Goal: Information Seeking & Learning: Learn about a topic

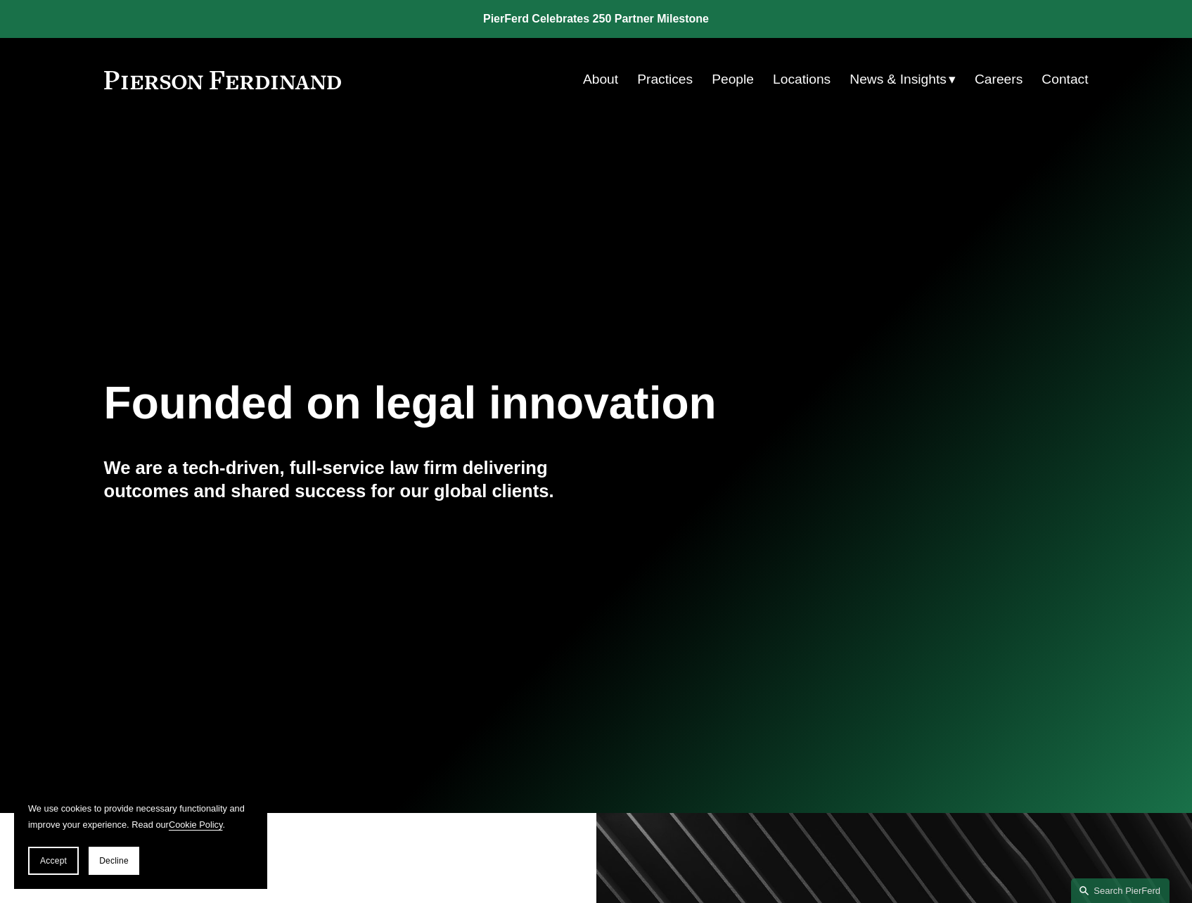
click at [600, 77] on link "About" at bounding box center [600, 79] width 35 height 27
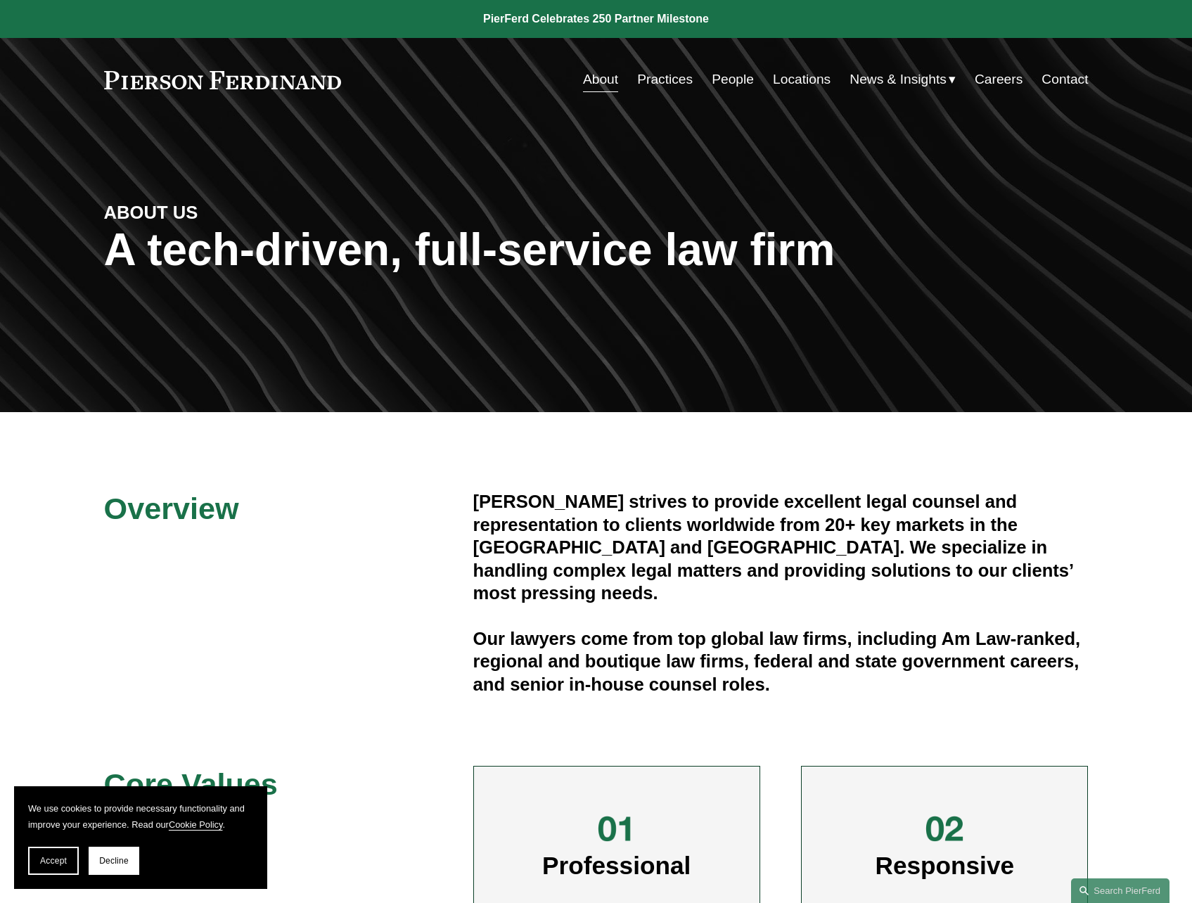
click at [798, 80] on link "Locations" at bounding box center [802, 79] width 58 height 27
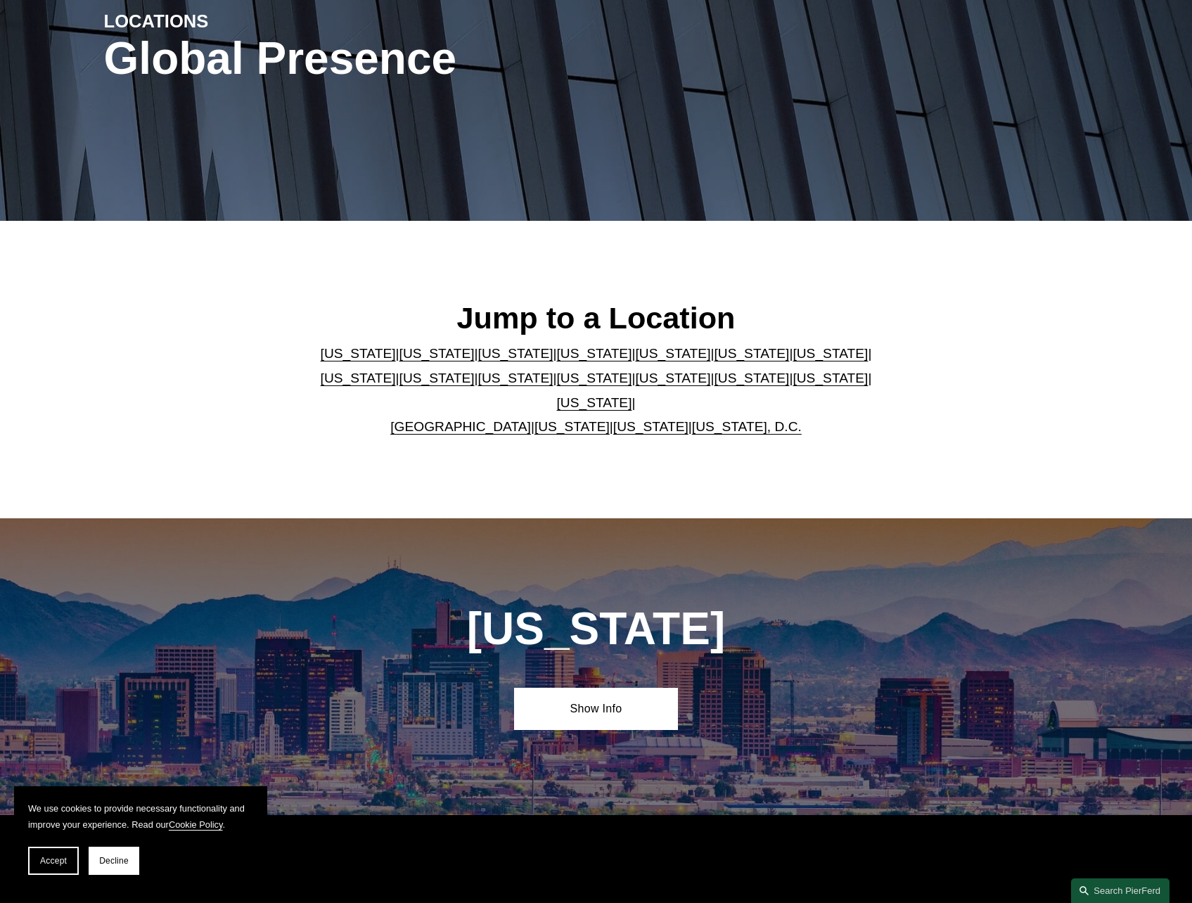
scroll to position [211, 0]
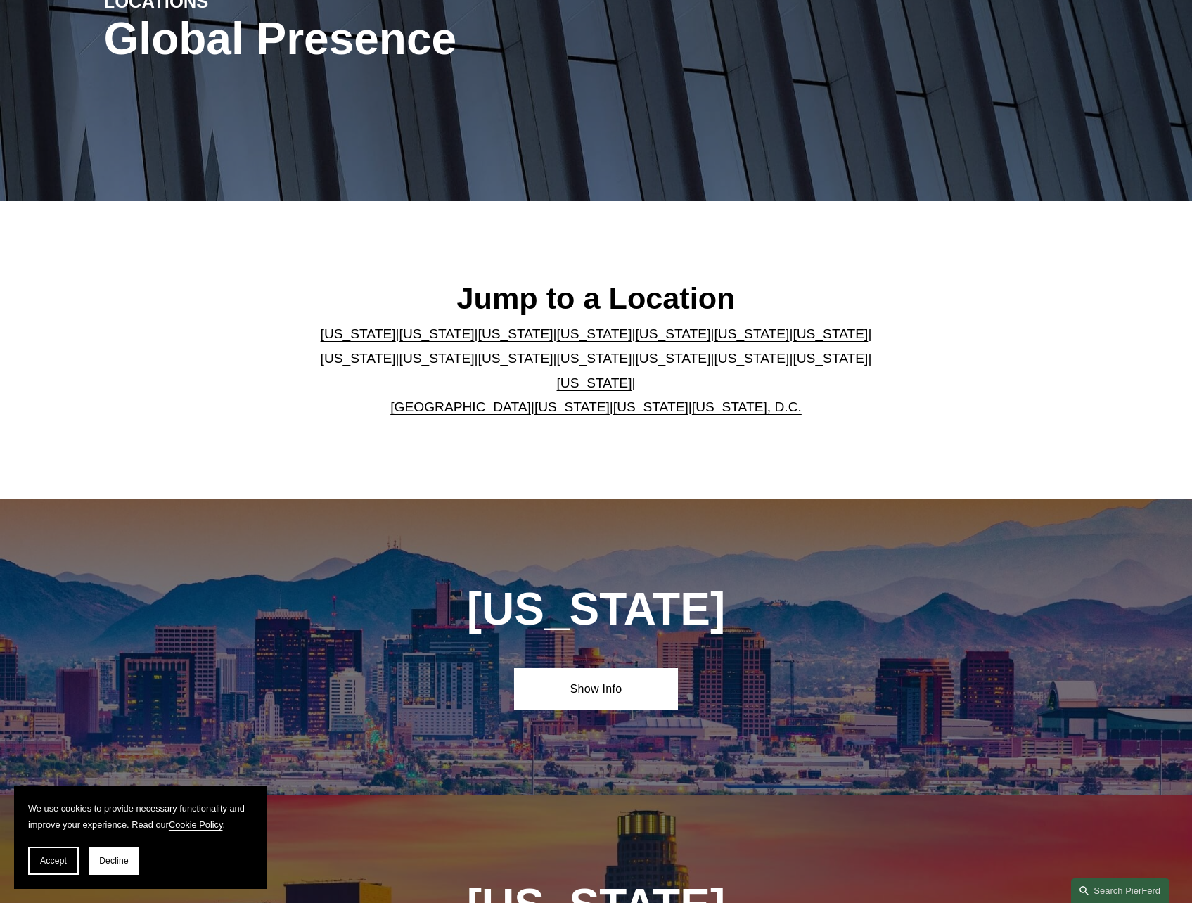
click at [714, 341] on link "Georgia" at bounding box center [751, 333] width 75 height 15
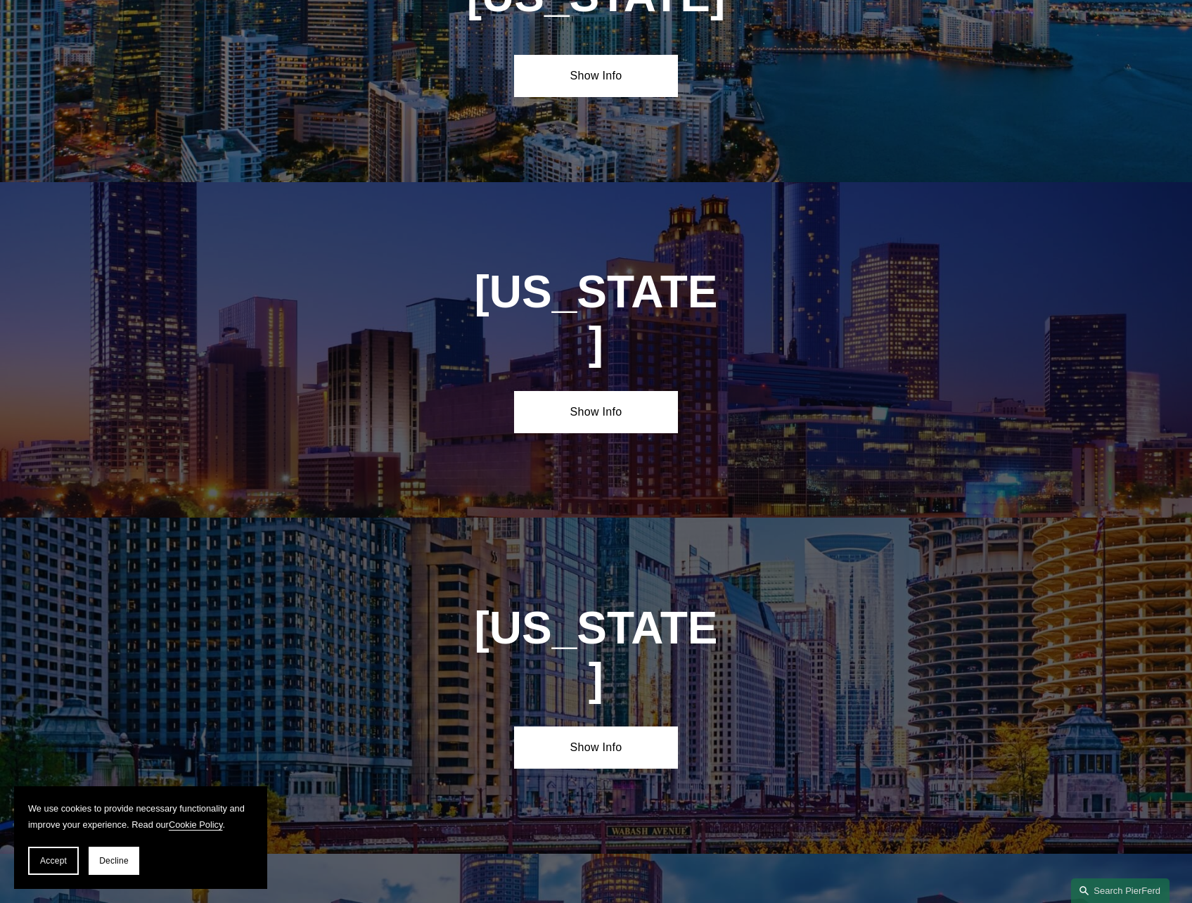
scroll to position [2192, 0]
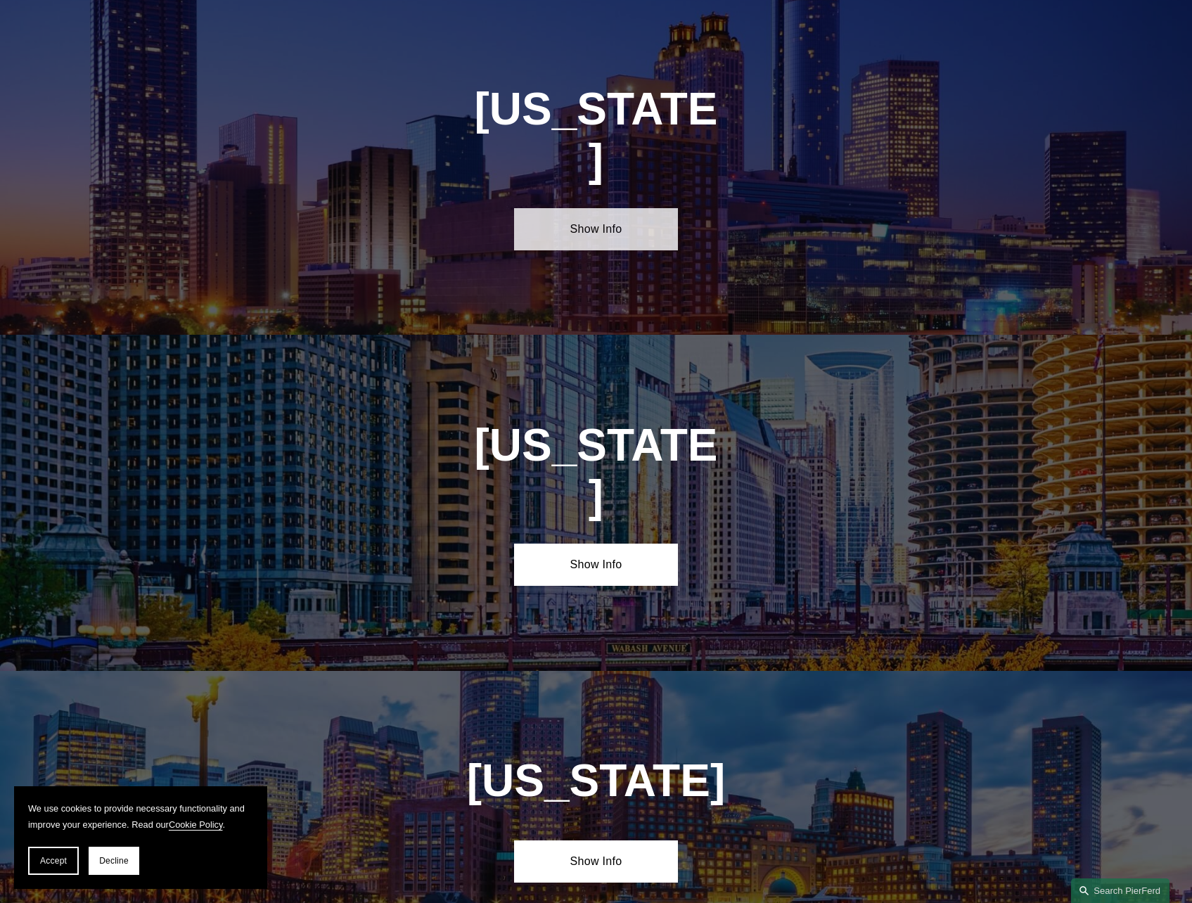
click at [600, 208] on link "Show Info" at bounding box center [596, 229] width 164 height 42
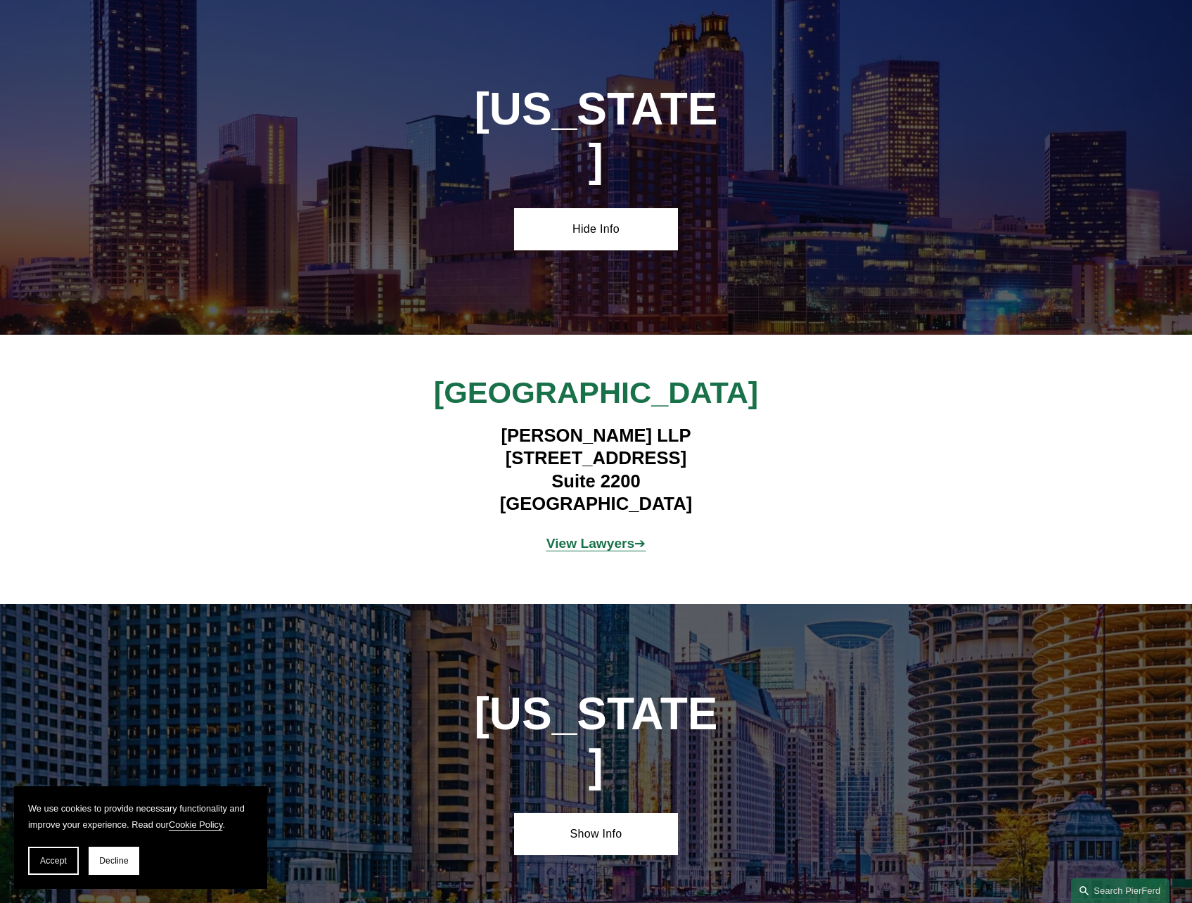
click at [570, 536] on strong "View Lawyers" at bounding box center [590, 543] width 89 height 15
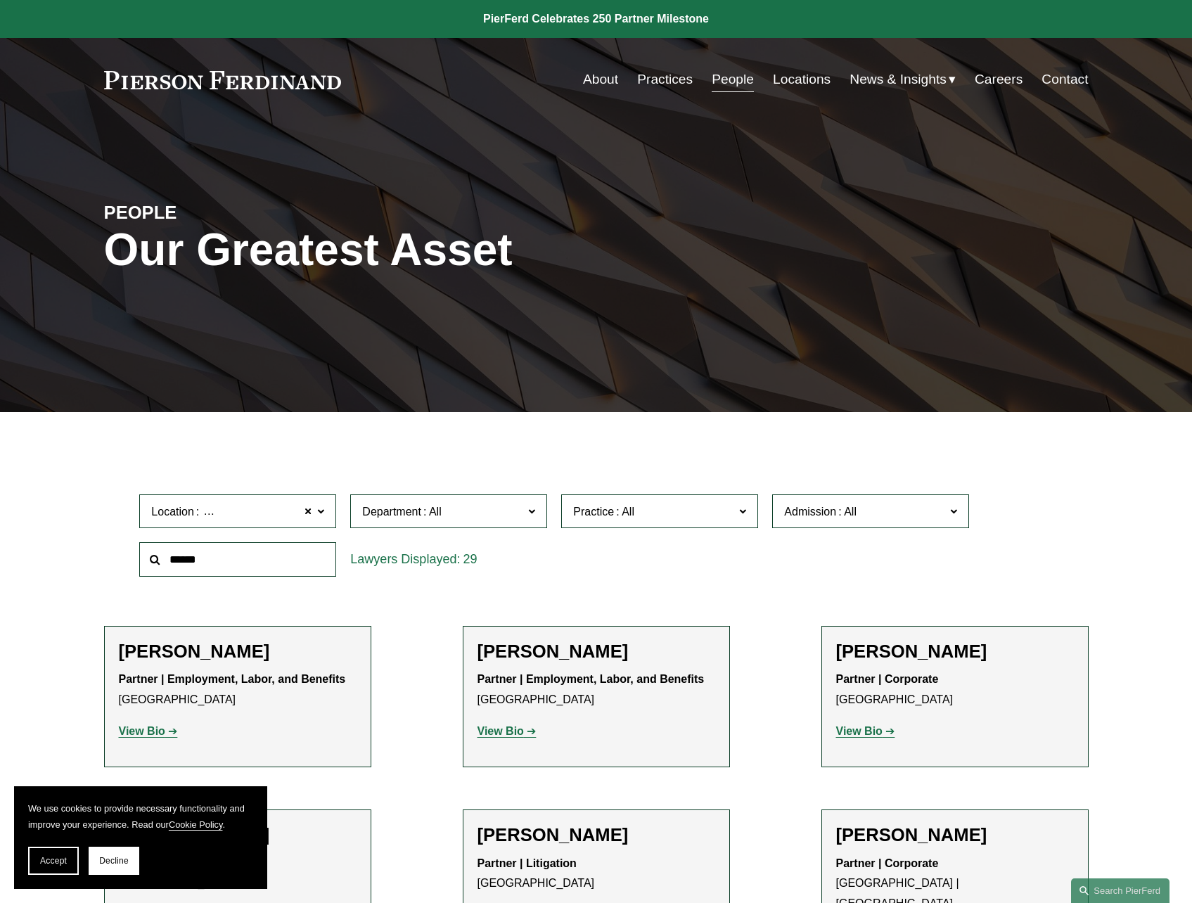
click at [733, 81] on link "People" at bounding box center [733, 79] width 42 height 27
click at [257, 550] on input "text" at bounding box center [237, 559] width 197 height 34
type input "*****"
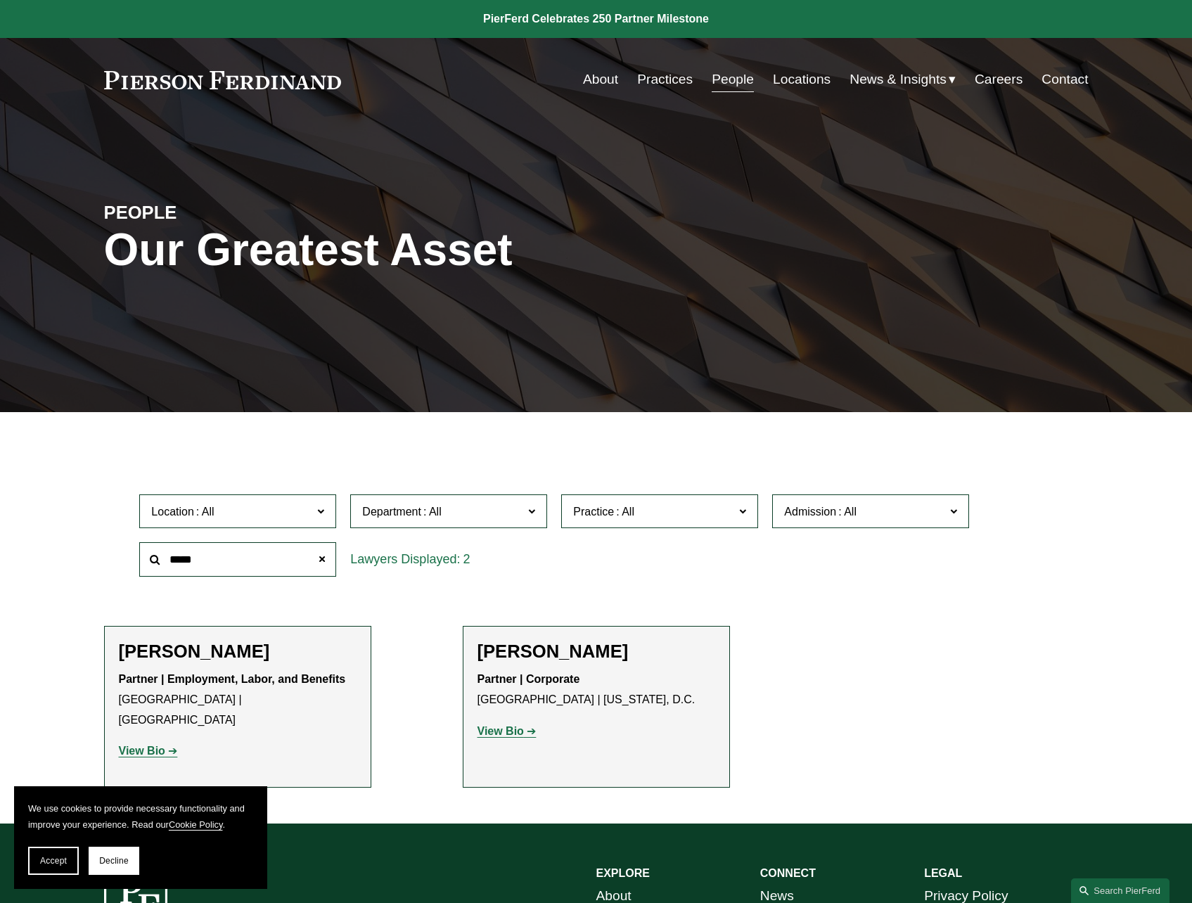
click at [146, 745] on strong "View Bio" at bounding box center [142, 751] width 46 height 12
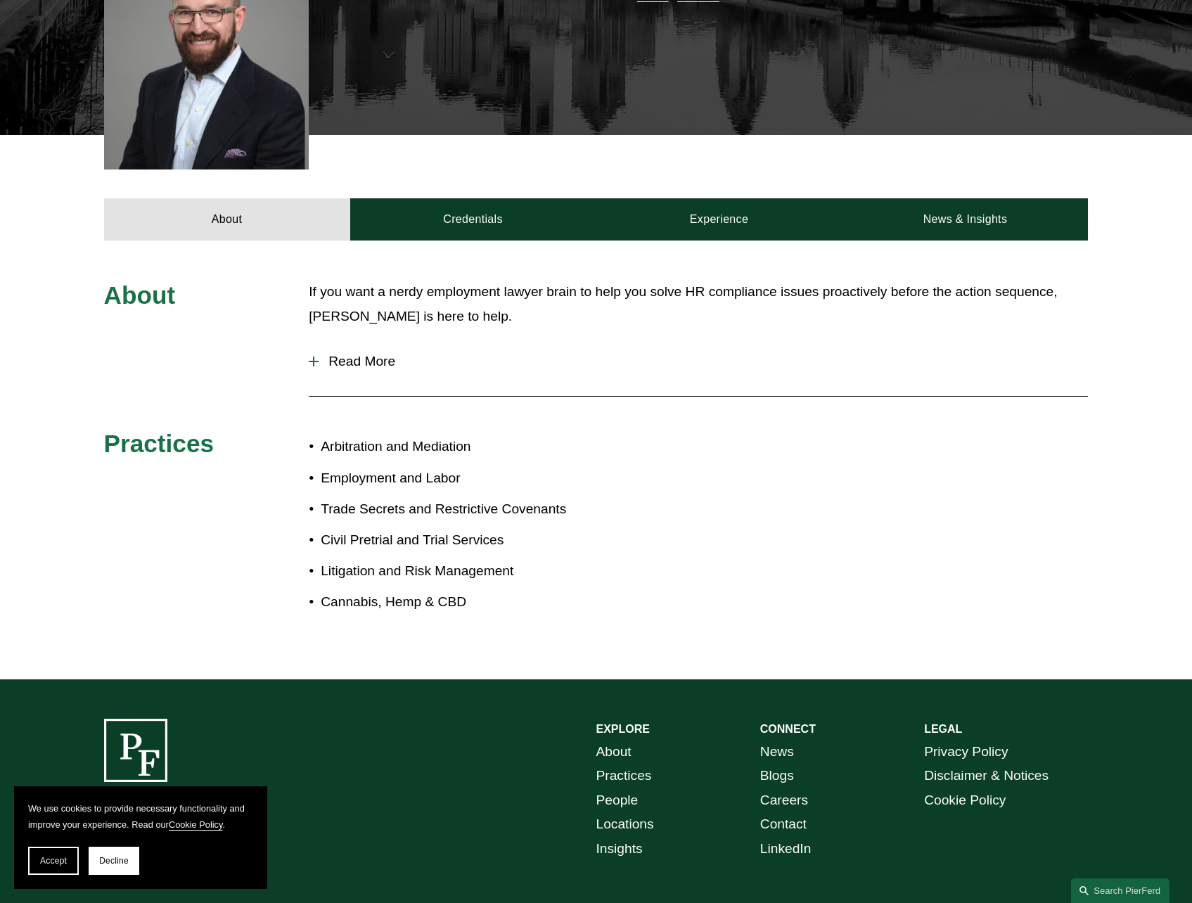
scroll to position [184, 0]
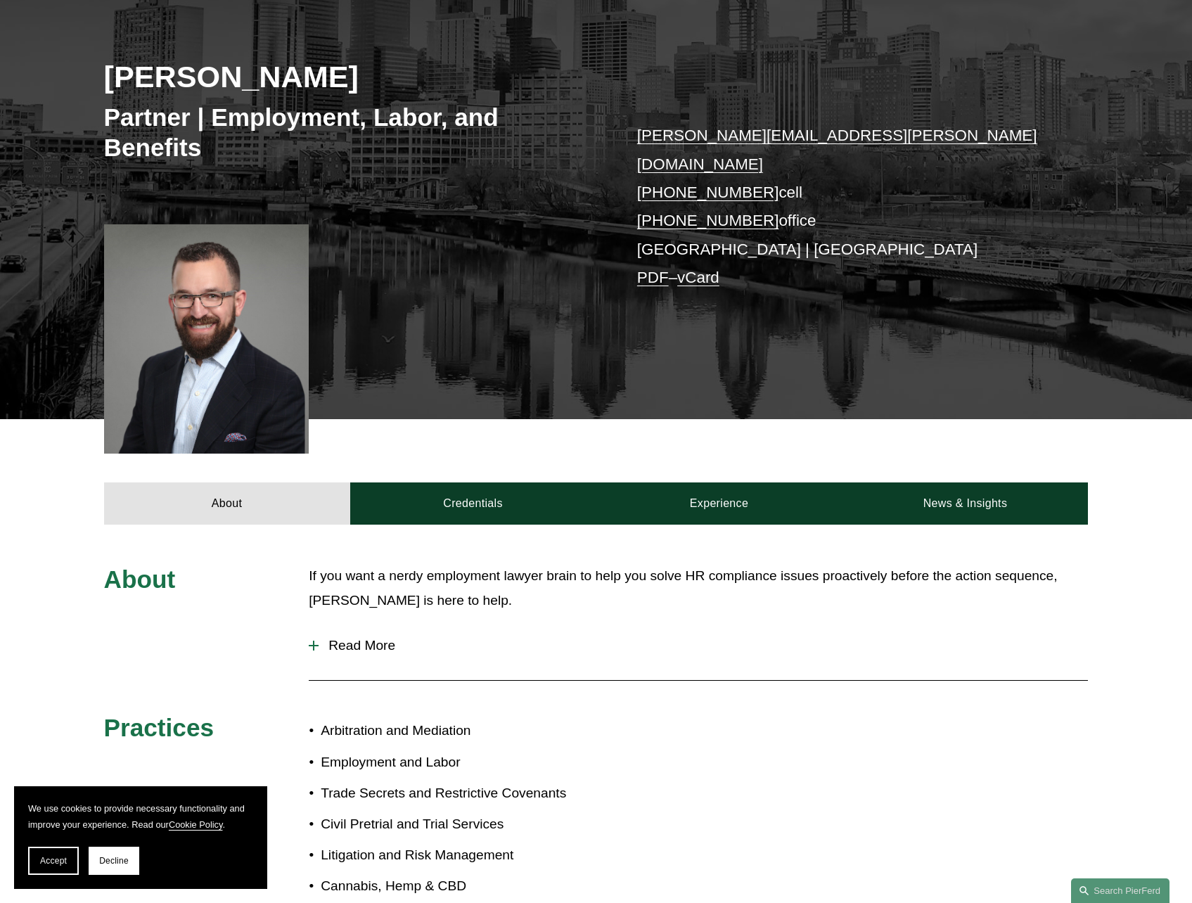
click at [368, 638] on span "Read More" at bounding box center [703, 645] width 769 height 15
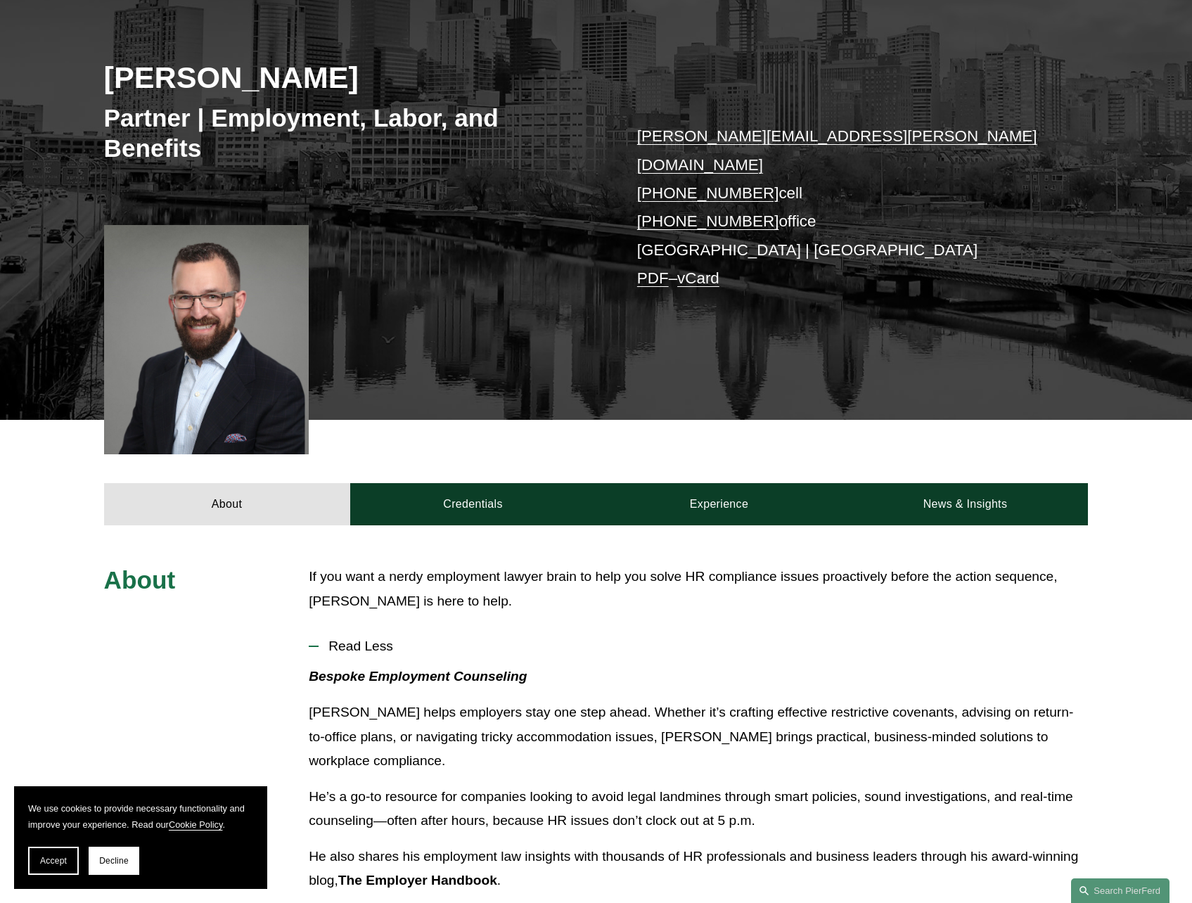
scroll to position [0, 0]
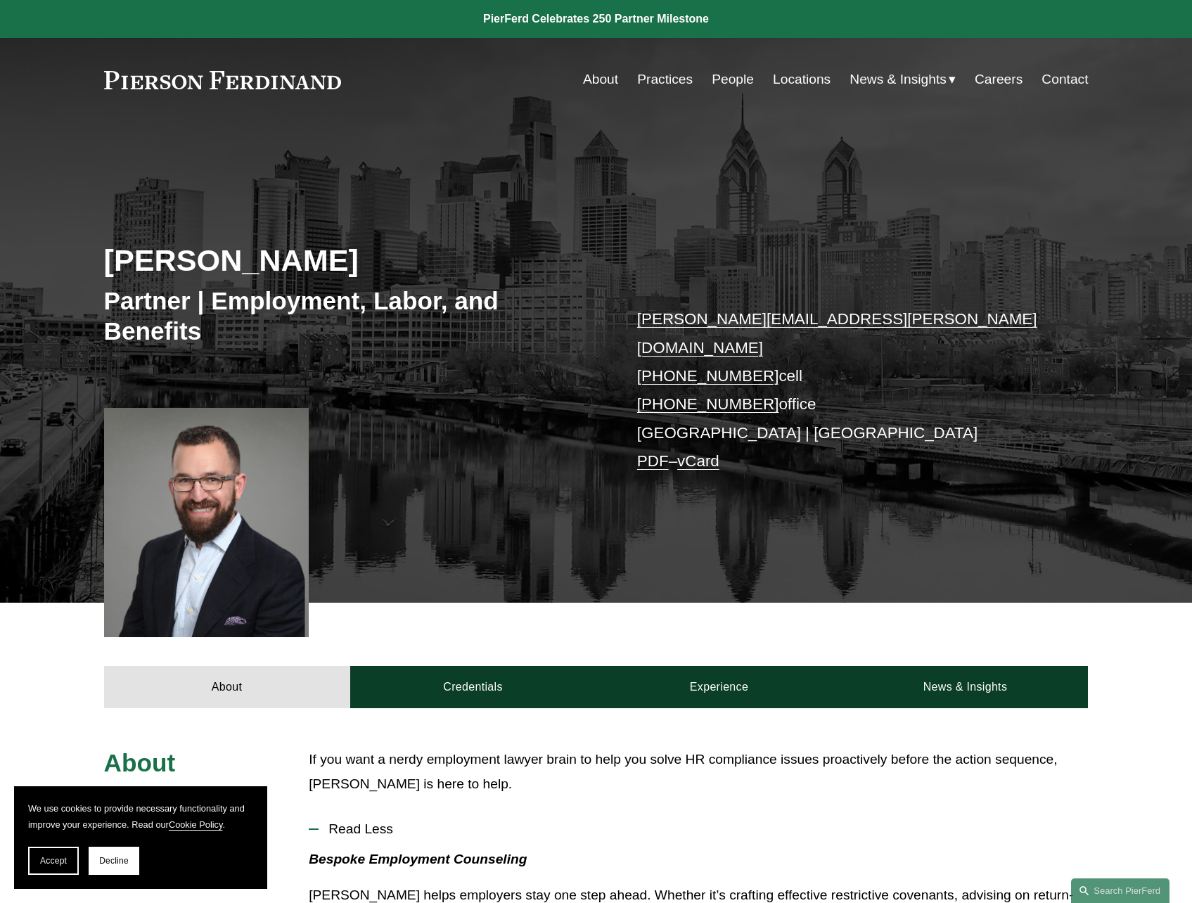
click at [1000, 79] on link "Careers" at bounding box center [999, 79] width 48 height 27
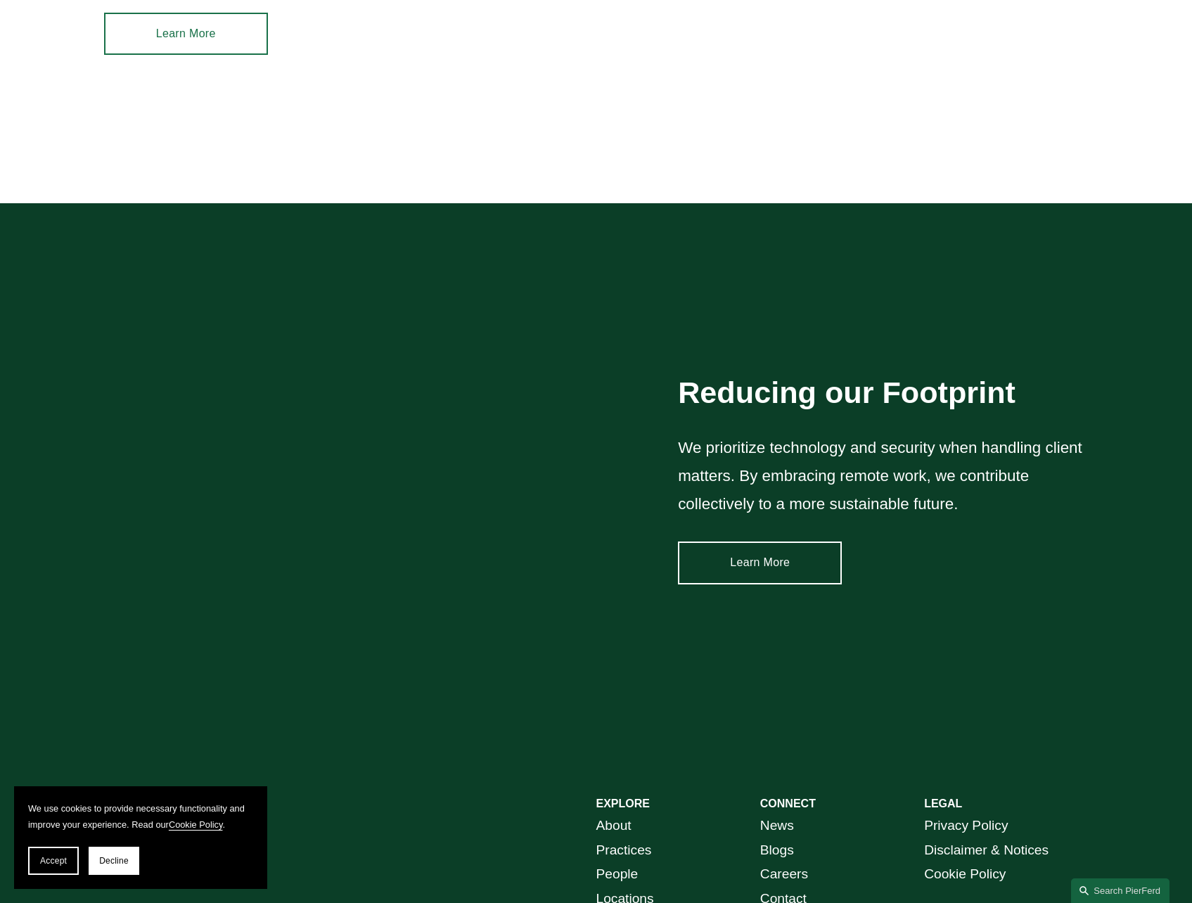
scroll to position [1692, 0]
